Goal: Check status: Check status

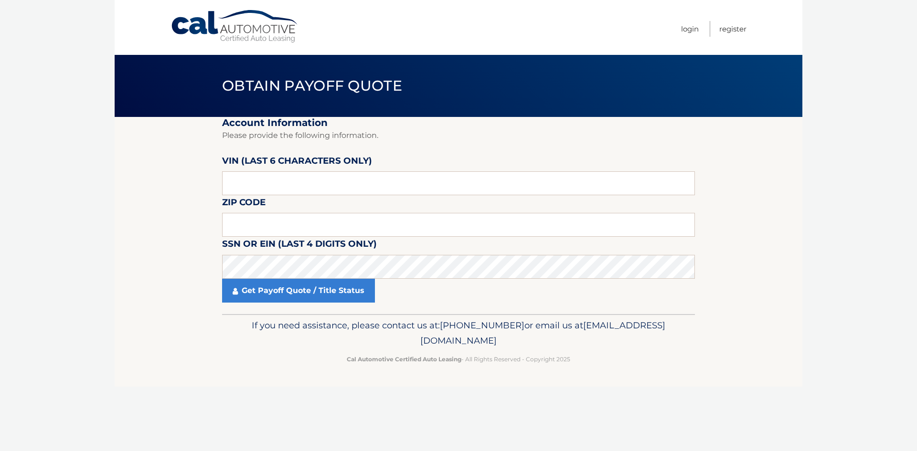
click at [129, 253] on section "Account Information Please provide the following information. [PERSON_NAME] (la…" at bounding box center [459, 215] width 688 height 197
click at [242, 222] on input "text" at bounding box center [458, 225] width 473 height 24
type input "11787"
click at [258, 183] on input "text" at bounding box center [458, 183] width 473 height 24
click at [247, 185] on input "text" at bounding box center [458, 183] width 473 height 24
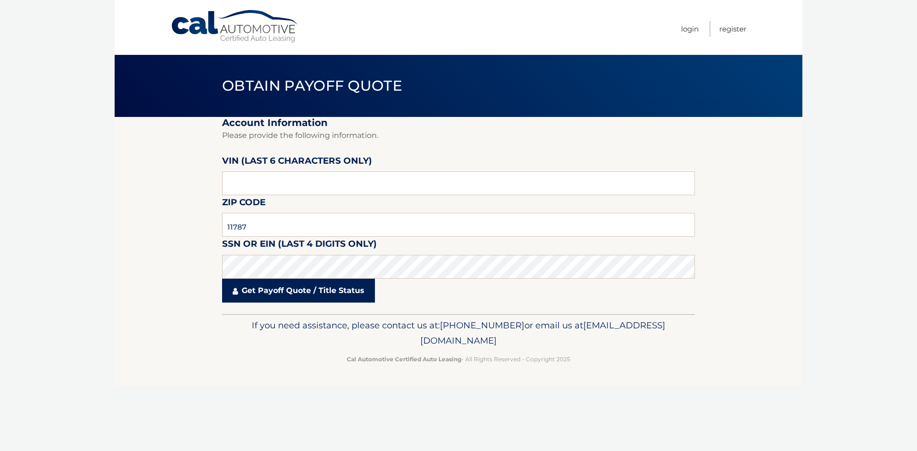
click at [256, 290] on link "Get Payoff Quote / Title Status" at bounding box center [298, 291] width 153 height 24
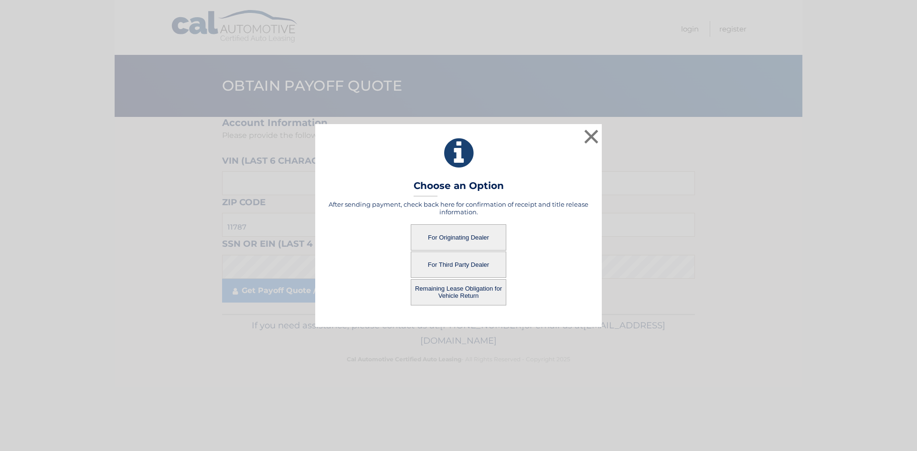
click at [461, 239] on button "For Originating Dealer" at bounding box center [459, 237] width 96 height 26
click at [443, 241] on button "For Originating Dealer" at bounding box center [459, 237] width 96 height 26
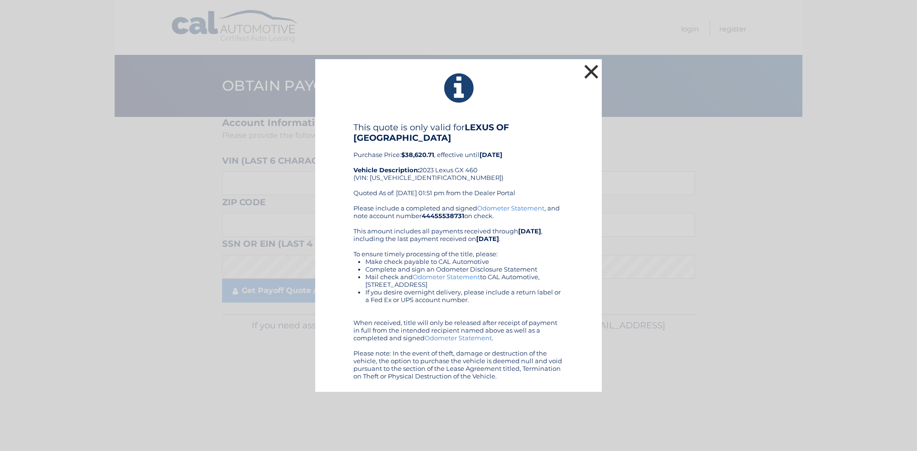
click at [592, 66] on button "×" at bounding box center [591, 71] width 19 height 19
